Goal: Information Seeking & Learning: Learn about a topic

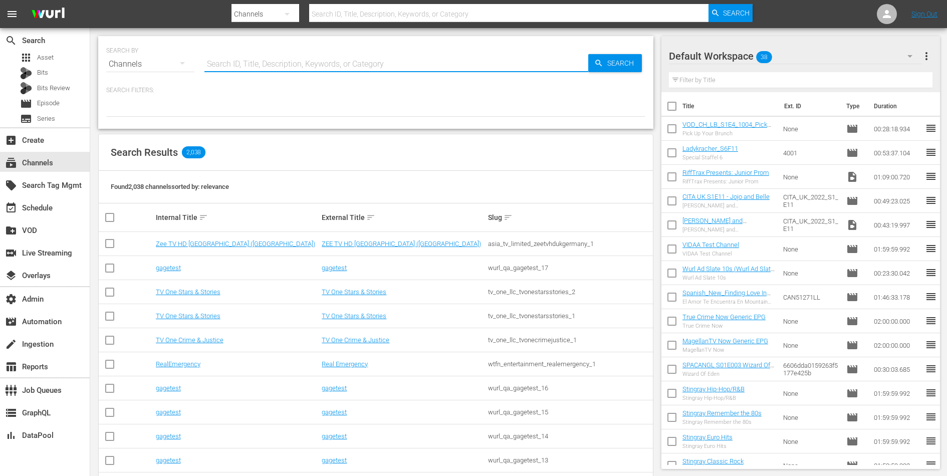
click at [250, 54] on input "text" at bounding box center [397, 64] width 384 height 24
type input "romcom"
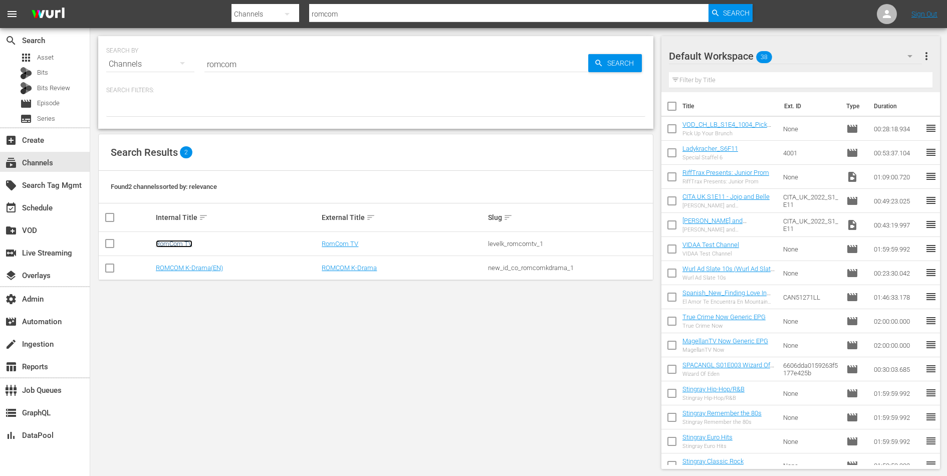
click at [181, 244] on link "RomCom TV" at bounding box center [174, 244] width 37 height 8
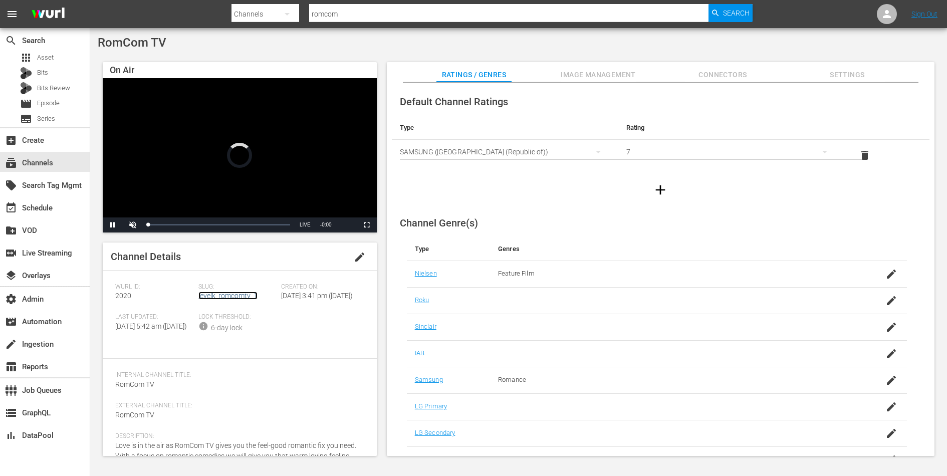
click at [240, 298] on link "levelk_romcomtv_1" at bounding box center [228, 296] width 59 height 8
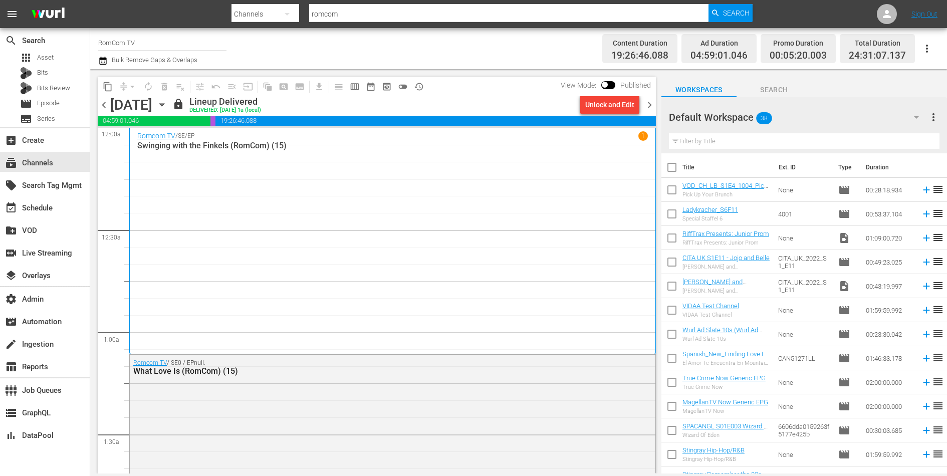
scroll to position [267, 0]
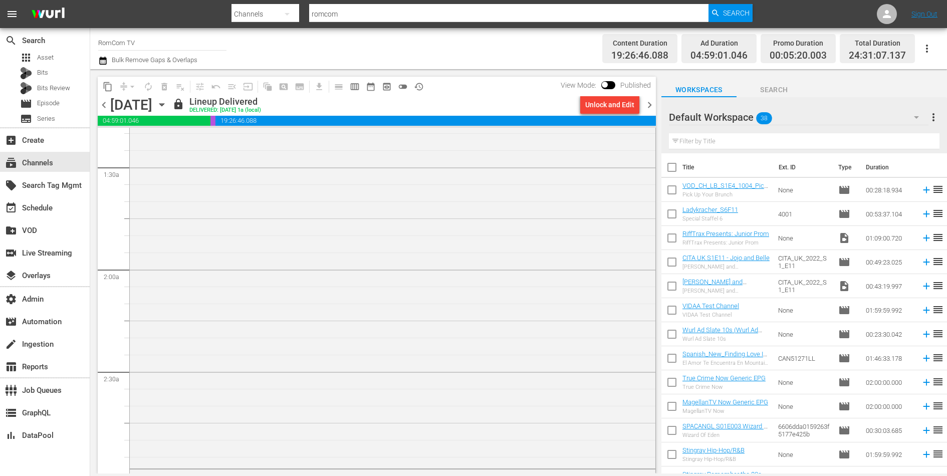
click at [293, 251] on div "Romcom TV / SE0 / EPnull: What Love Is (RomCom) (15)" at bounding box center [393, 277] width 526 height 379
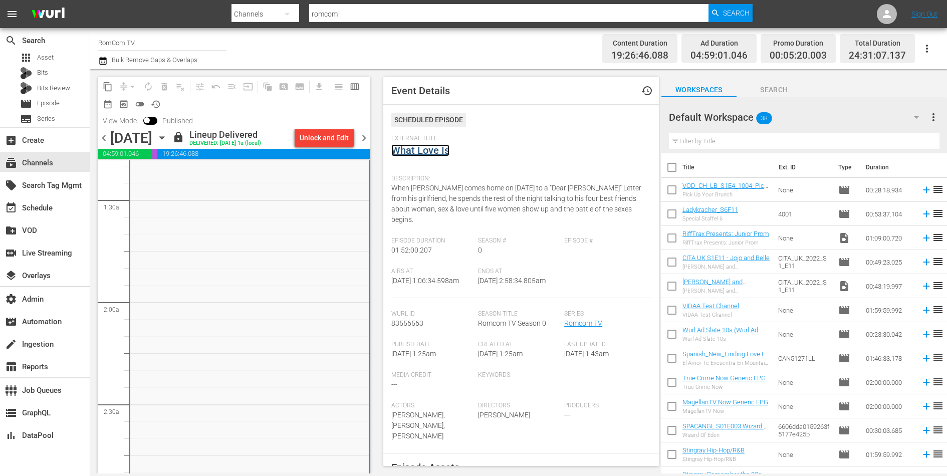
click at [413, 144] on link "What Love Is" at bounding box center [421, 150] width 58 height 12
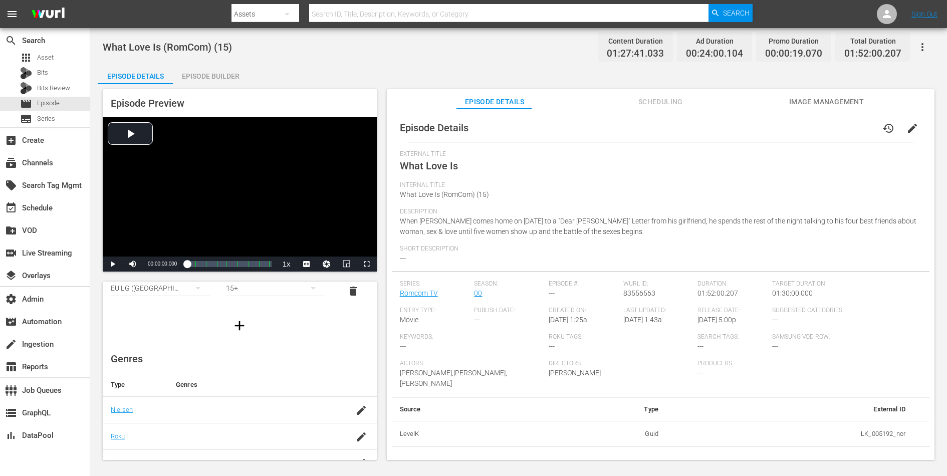
scroll to position [23, 0]
click at [164, 49] on span "What Love Is (RomCom) (15)" at bounding box center [167, 47] width 129 height 12
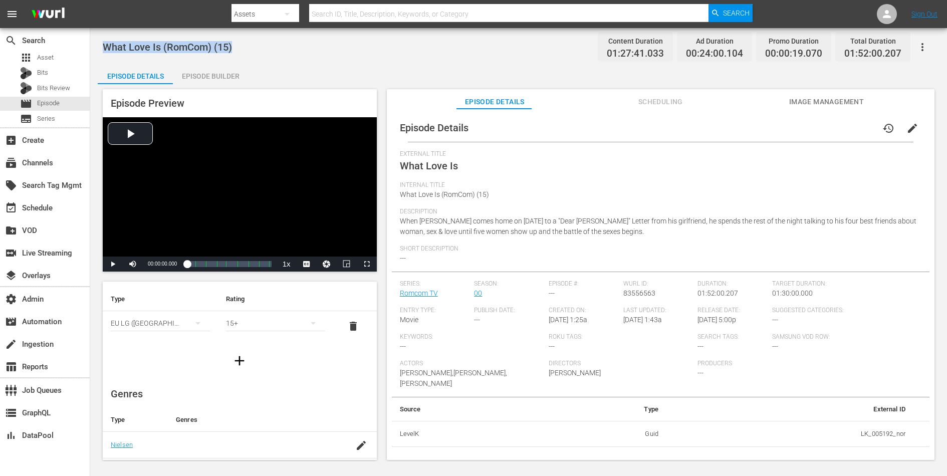
click at [164, 49] on span "What Love Is (RomCom) (15)" at bounding box center [167, 47] width 129 height 12
copy span "What Love Is (RomCom) (15)"
click at [439, 167] on span "What Love Is" at bounding box center [429, 166] width 58 height 12
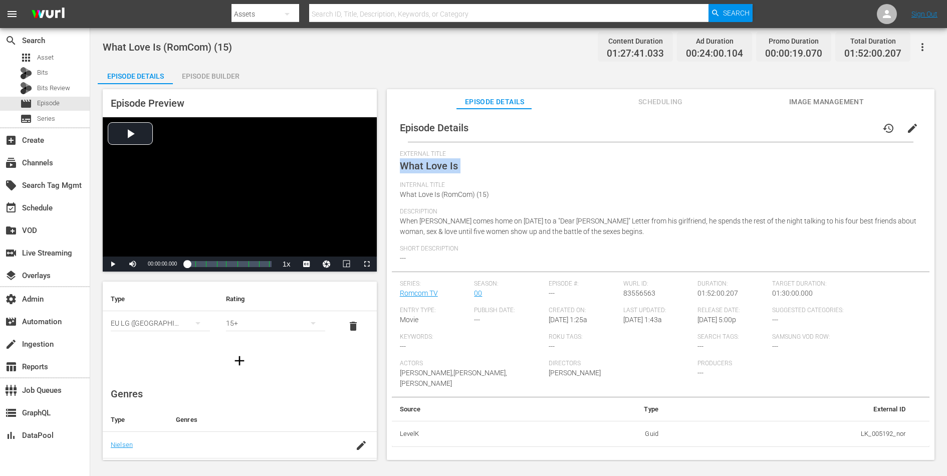
copy span "What Love Is"
click at [152, 161] on div "Video Player" at bounding box center [240, 186] width 274 height 139
click at [48, 228] on div "create_new_folder VOD" at bounding box center [28, 229] width 56 height 9
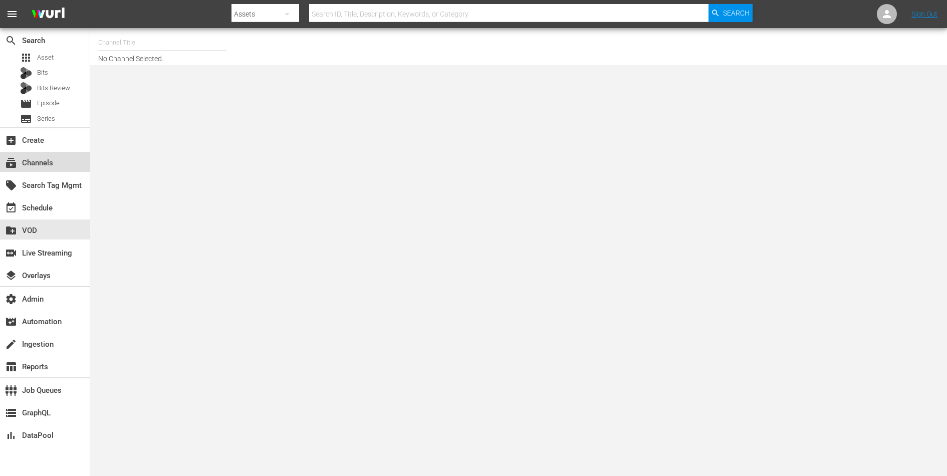
click at [56, 158] on div "subscriptions Channels" at bounding box center [28, 161] width 56 height 9
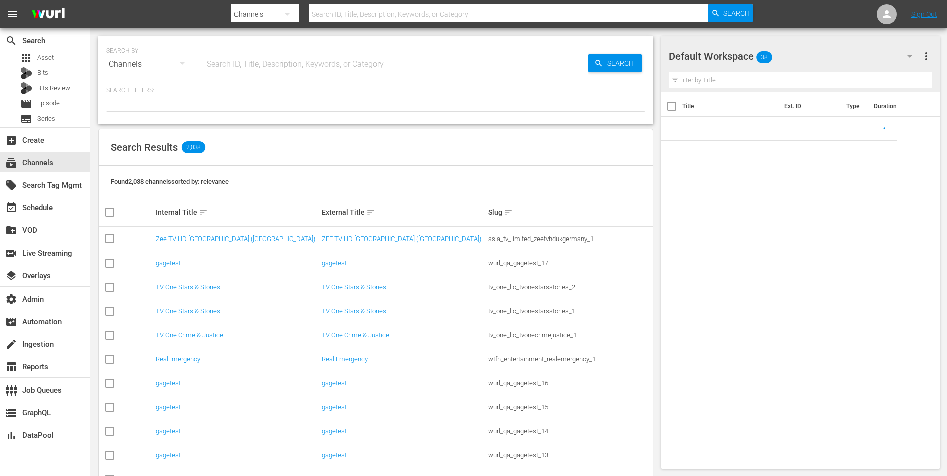
click at [213, 66] on input "text" at bounding box center [397, 64] width 384 height 24
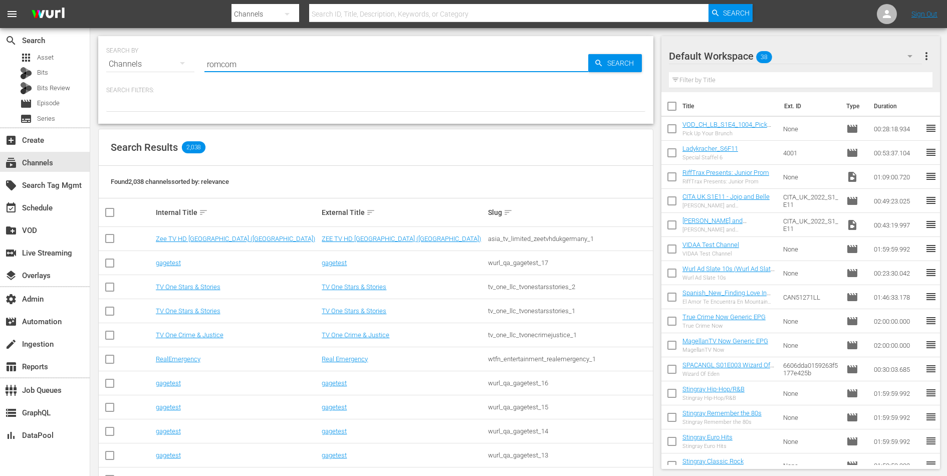
type input "romcom"
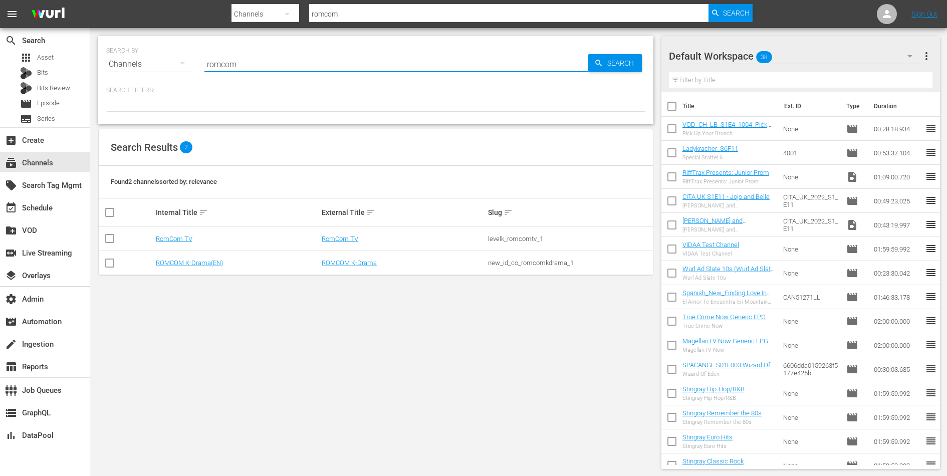
click at [170, 234] on td "RomCom TV" at bounding box center [237, 239] width 166 height 24
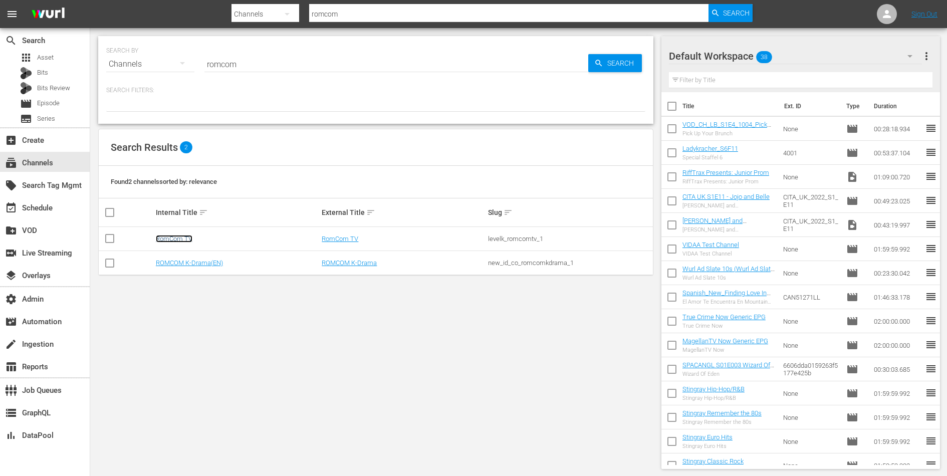
click at [171, 240] on link "RomCom TV" at bounding box center [174, 239] width 37 height 8
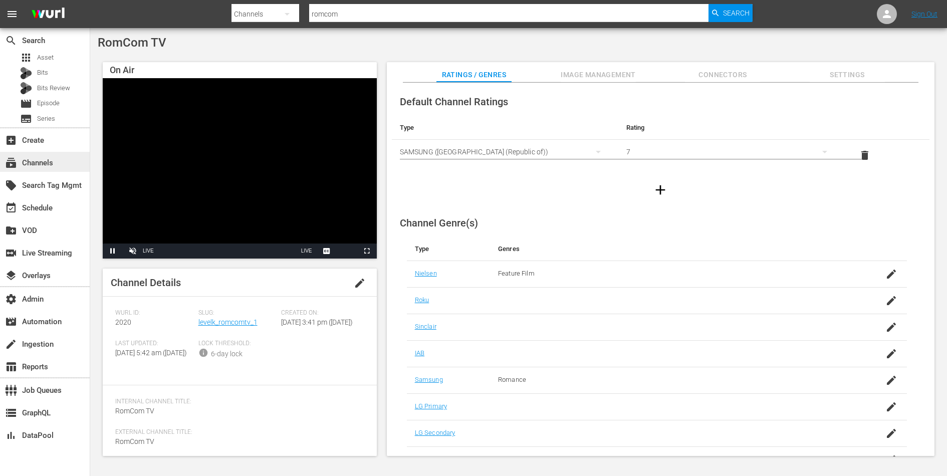
click at [37, 162] on div "subscriptions Channels" at bounding box center [28, 161] width 56 height 9
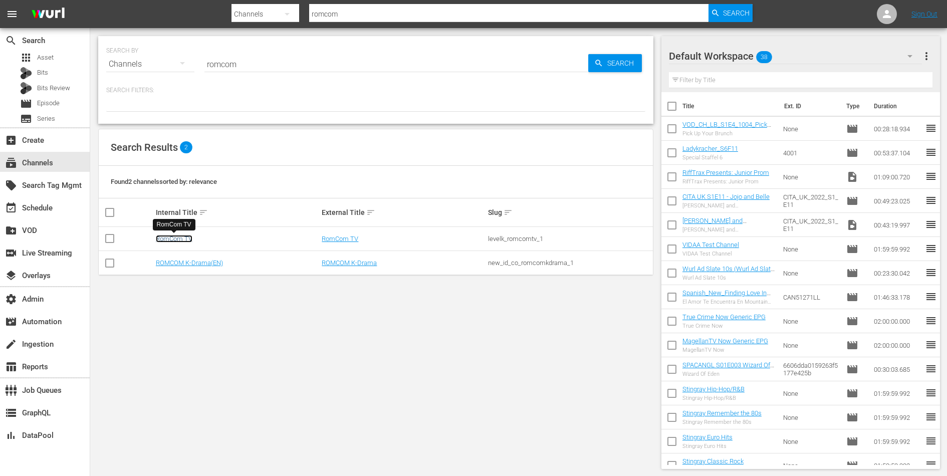
click at [175, 236] on link "RomCom TV" at bounding box center [174, 239] width 37 height 8
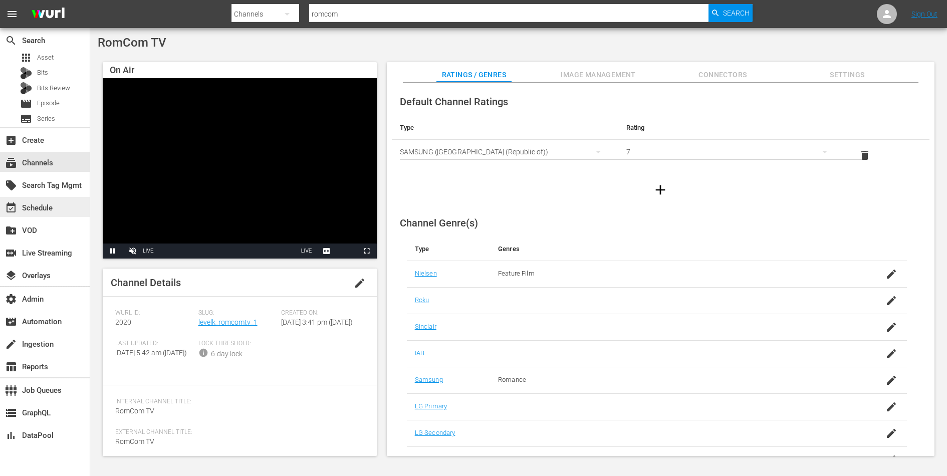
click at [33, 200] on div "event_available Schedule" at bounding box center [45, 207] width 90 height 20
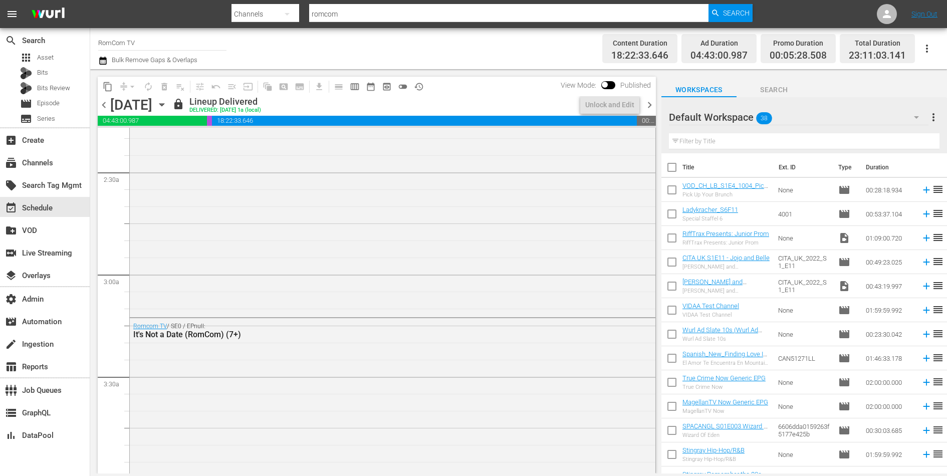
scroll to position [780, 0]
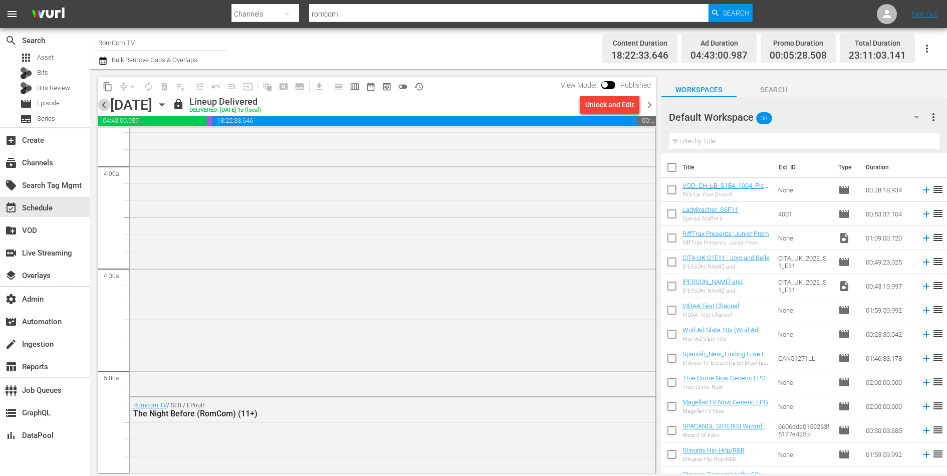
click at [103, 105] on span "chevron_left" at bounding box center [104, 105] width 13 height 13
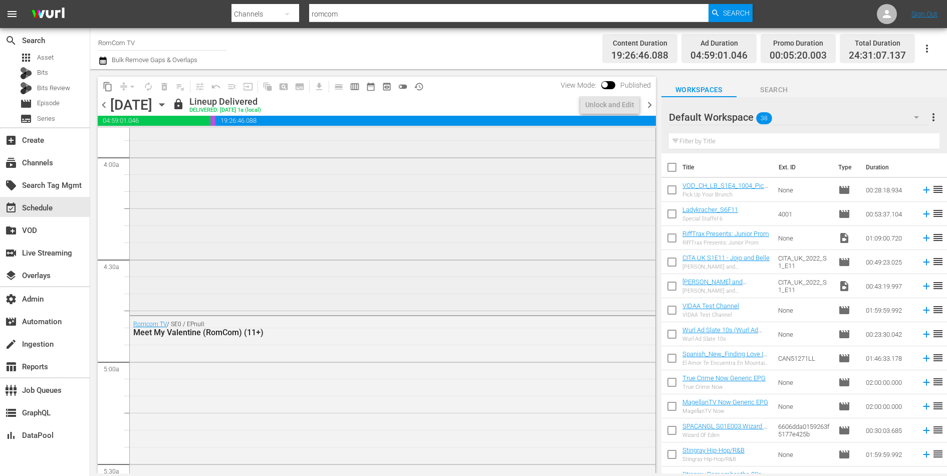
scroll to position [791, 0]
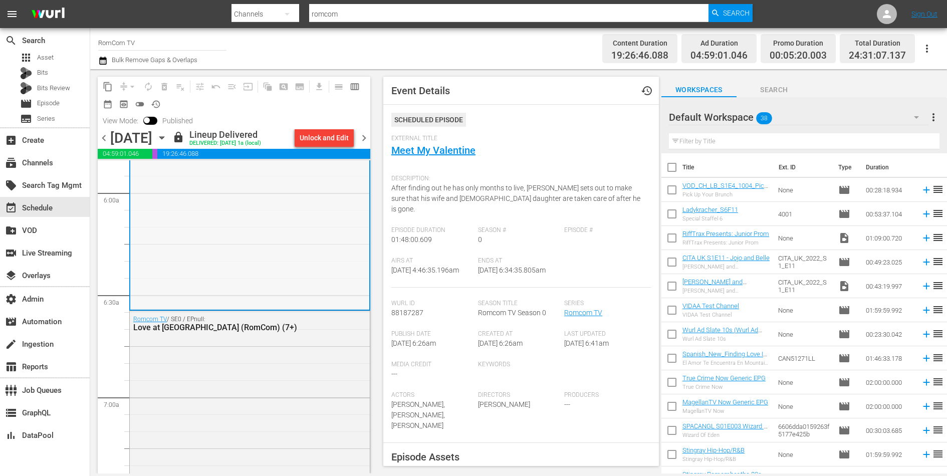
scroll to position [1284, 0]
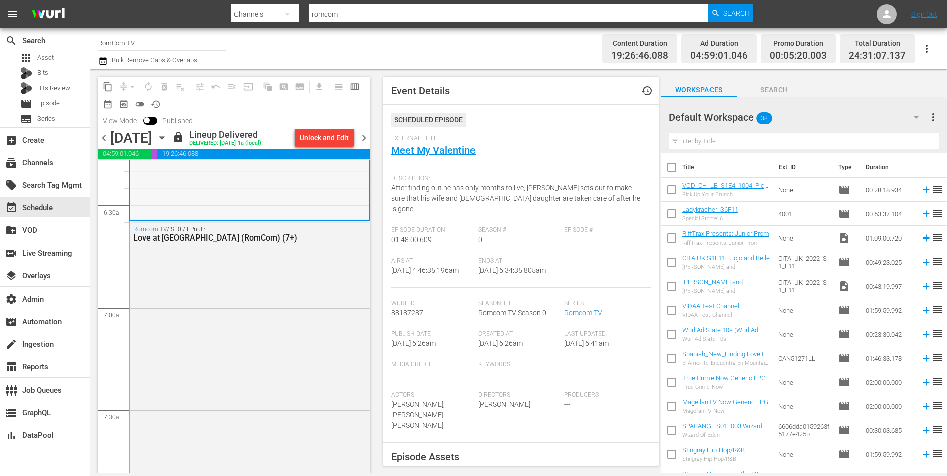
click at [257, 302] on div "Romcom TV / SE0 / EPnull: Love at Mariposa Beach (RomCom) (7+)" at bounding box center [250, 406] width 240 height 368
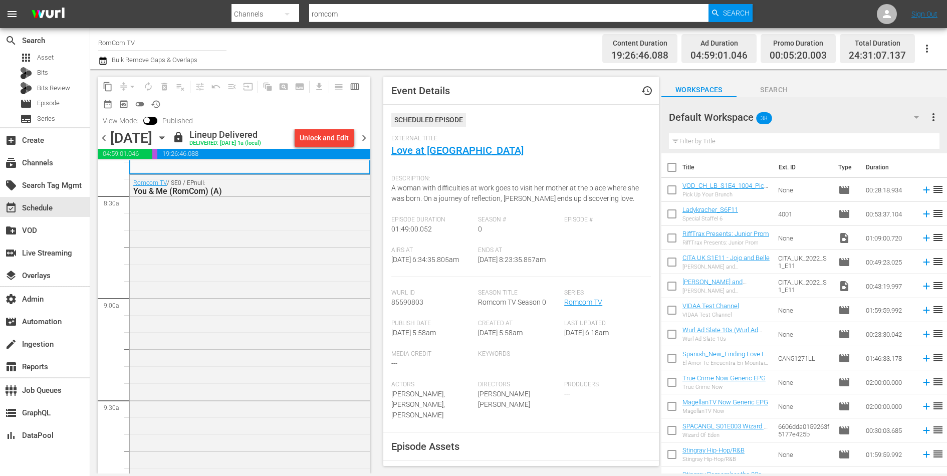
scroll to position [1702, 0]
click at [257, 302] on div "Romcom TV / SE0 / EPnull: You & Me (RomCom) (A)" at bounding box center [250, 360] width 240 height 368
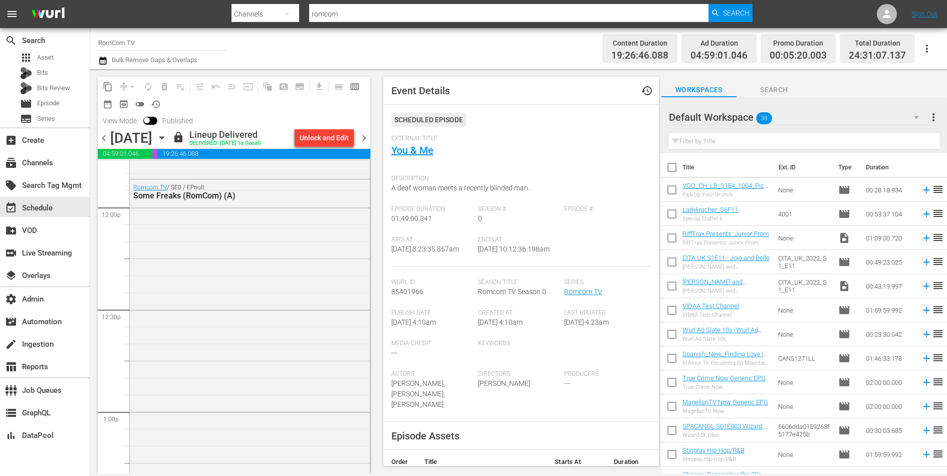
scroll to position [2387, 0]
click at [261, 312] on div "Romcom TV / SE0 / EPnull: Some Freaks (RomCom) (A)" at bounding box center [250, 408] width 240 height 416
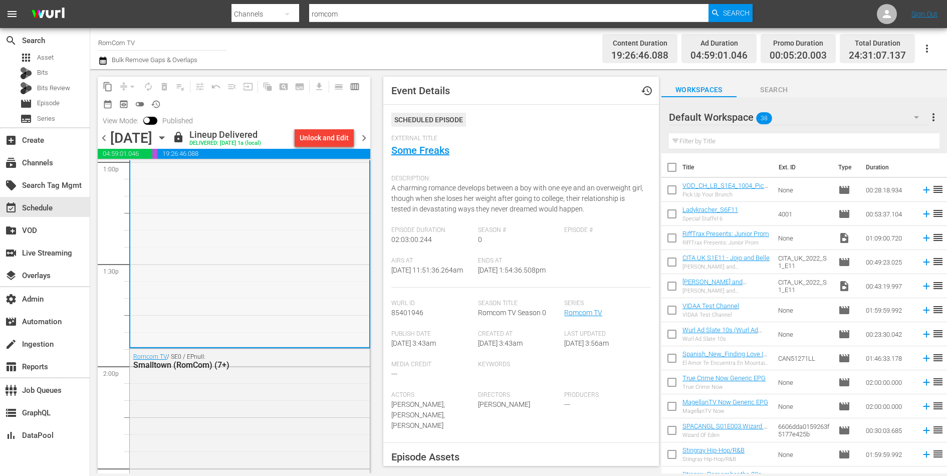
scroll to position [2723, 0]
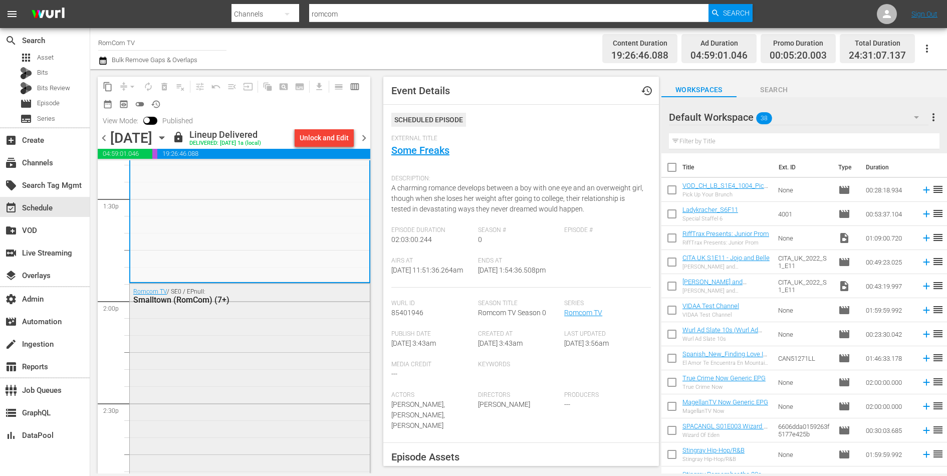
click at [267, 329] on div "Romcom TV / SE0 / EPnull: Smalltown (RomCom) (7+)" at bounding box center [250, 478] width 240 height 389
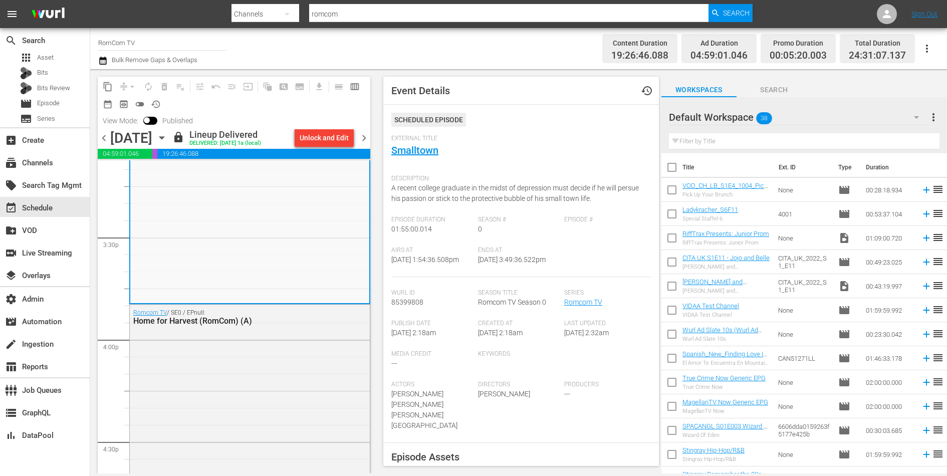
scroll to position [3139, 0]
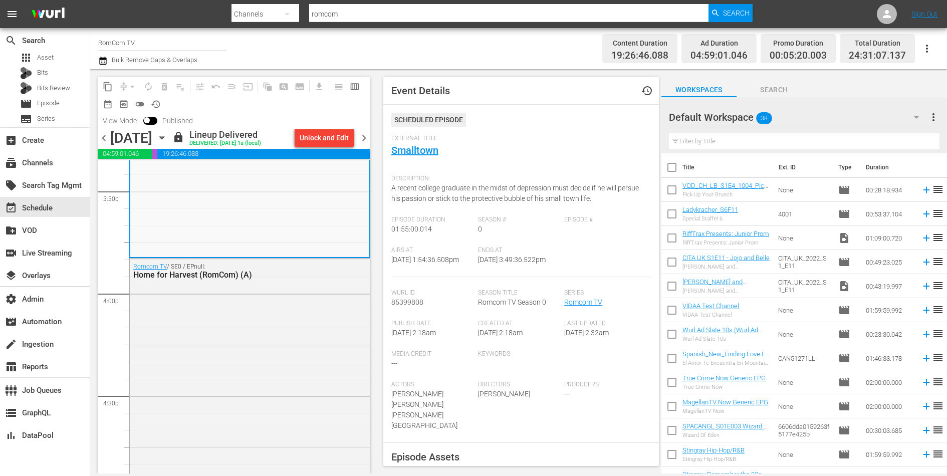
click at [267, 329] on div "Romcom TV / SE0 / EPnull: Home for Harvest (RomCom) (A)" at bounding box center [250, 434] width 240 height 351
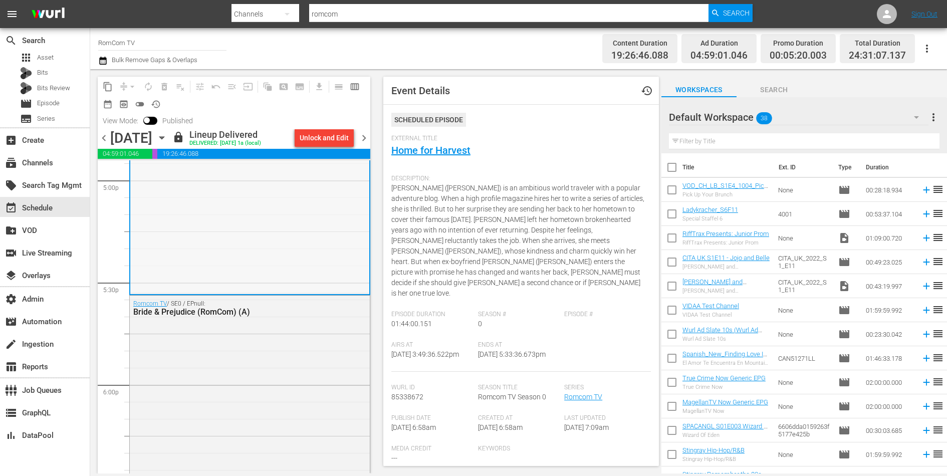
scroll to position [3460, 0]
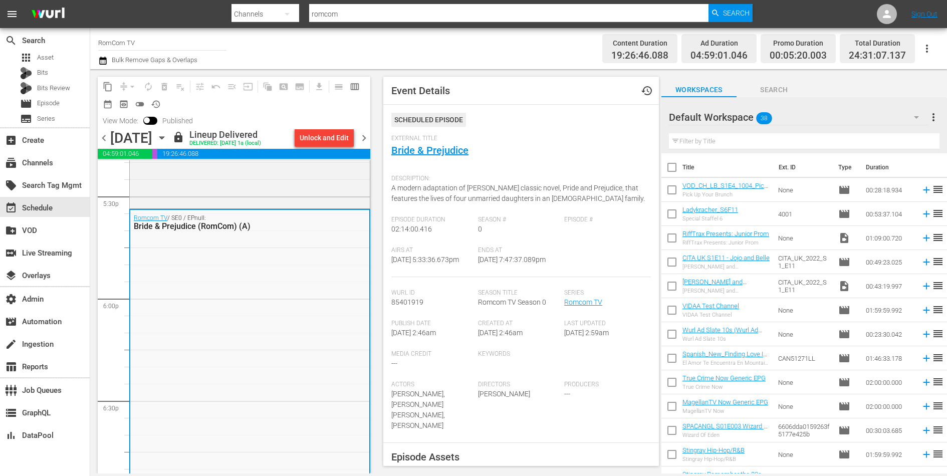
scroll to position [3543, 0]
click at [417, 150] on link "Bride & Prejudice" at bounding box center [430, 150] width 77 height 12
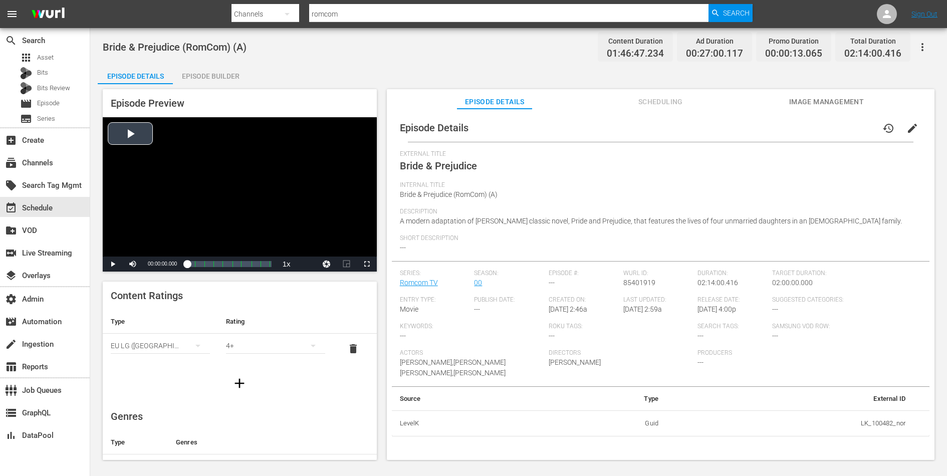
click at [202, 183] on div "Video Player" at bounding box center [240, 186] width 274 height 139
click at [218, 266] on div "00:49:27.296 Bride & Prejudice (4/9)" at bounding box center [218, 264] width 1 height 10
click at [237, 262] on div "Loaded : 38.06% 01:18:58.102 Bride & Prejudice (6/9) 00:40:21.415 Cue Point 6: …" at bounding box center [229, 264] width 84 height 10
click at [113, 264] on span "Video Player" at bounding box center [113, 264] width 0 height 0
drag, startPoint x: 103, startPoint y: 49, endPoint x: 178, endPoint y: 42, distance: 75.5
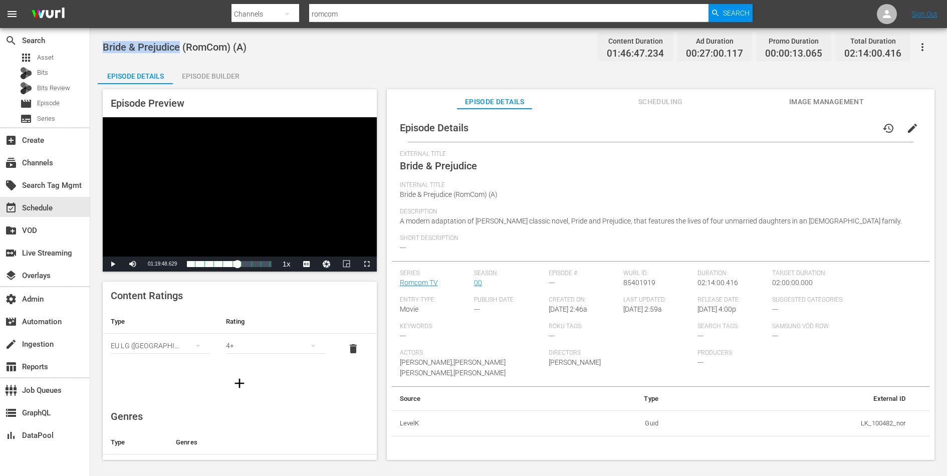
click at [178, 42] on span "Bride & Prejudice (RomCom) (A)" at bounding box center [175, 47] width 144 height 12
copy span "Bride & Prejudice"
click at [793, 99] on span "Image Management" at bounding box center [826, 102] width 75 height 13
